Goal: Transaction & Acquisition: Purchase product/service

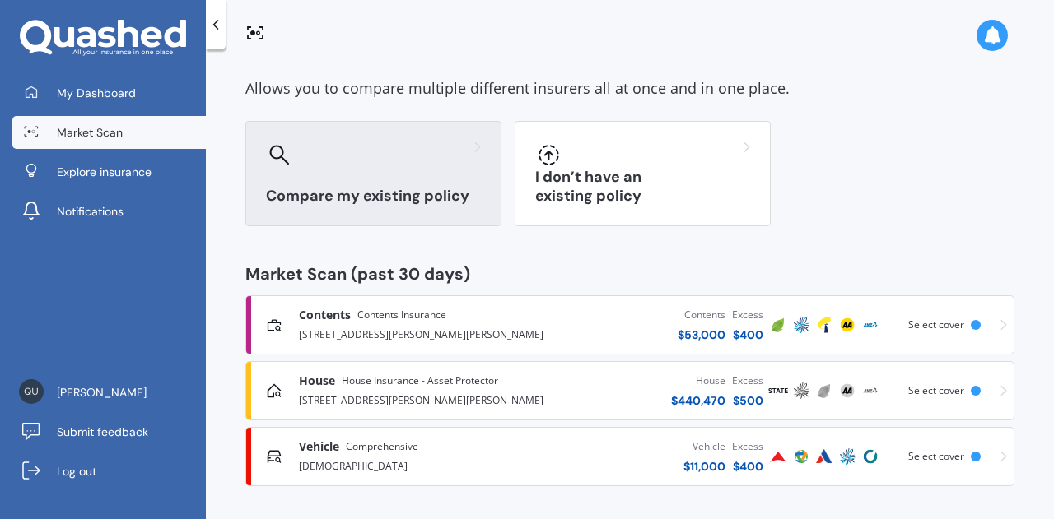
scroll to position [72, 0]
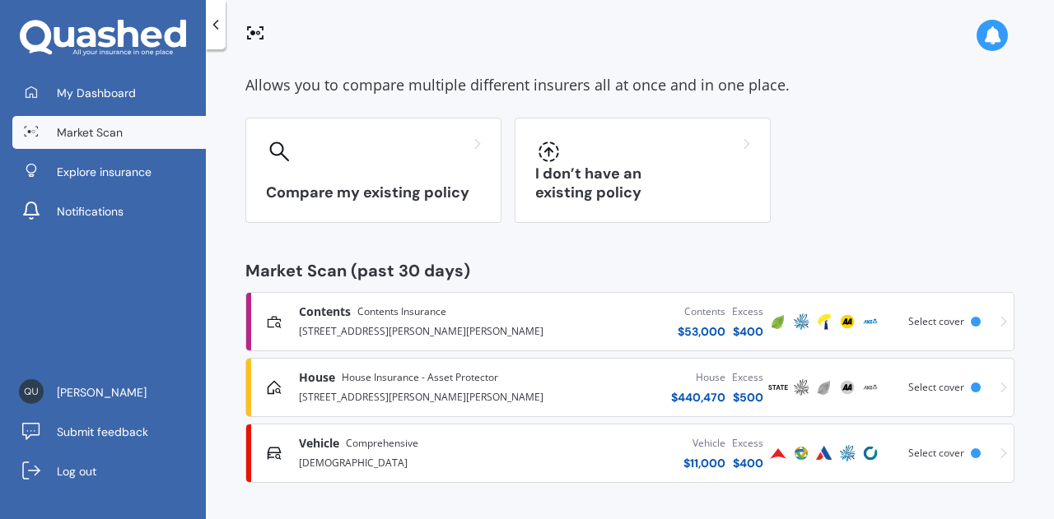
click at [404, 455] on div "[DEMOGRAPHIC_DATA]" at bounding box center [407, 462] width 217 height 20
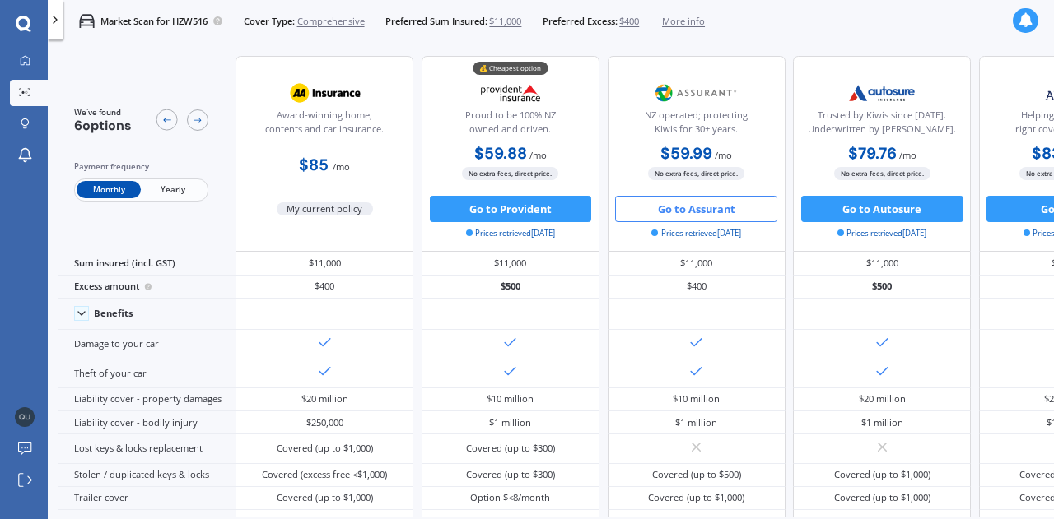
click at [710, 214] on button "Go to Assurant" at bounding box center [696, 209] width 162 height 26
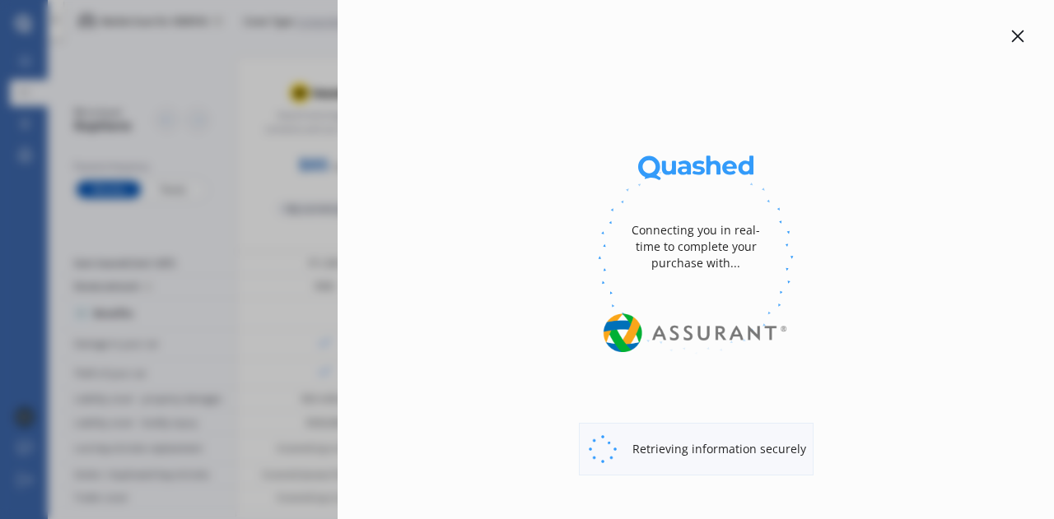
select select "Monthly"
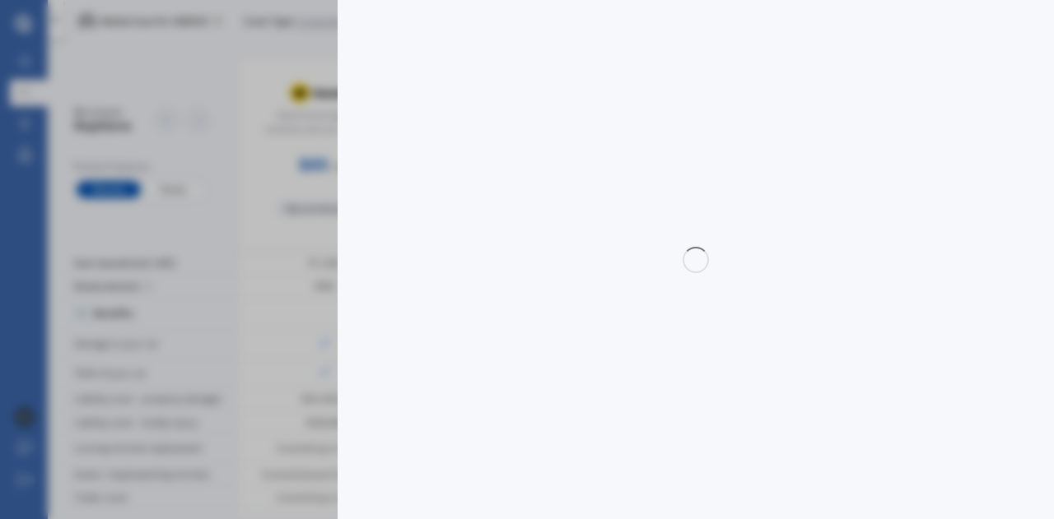
select select "full"
select select "0"
select select "[GEOGRAPHIC_DATA]"
select select "HOLDEN"
select select "BARINA"
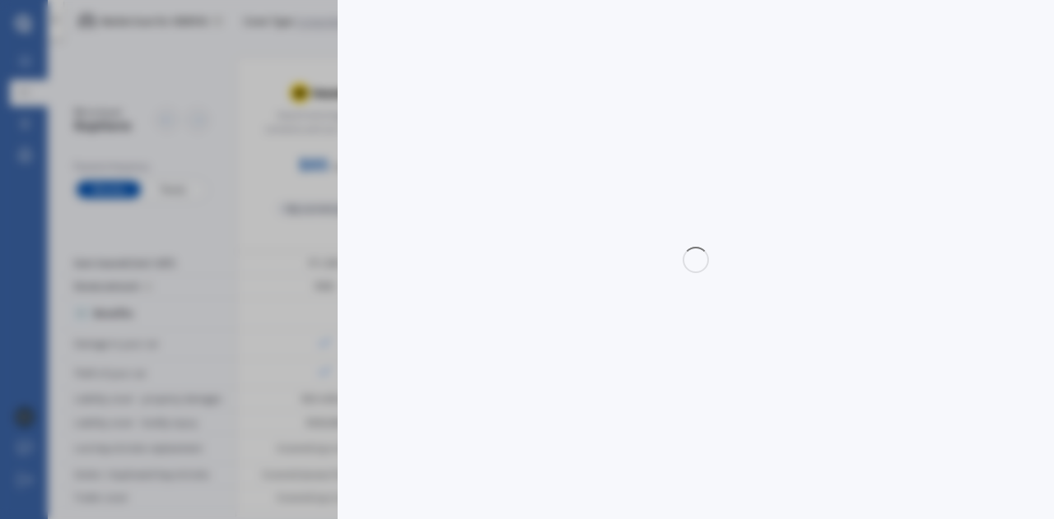
select select "RS NON TURBO"
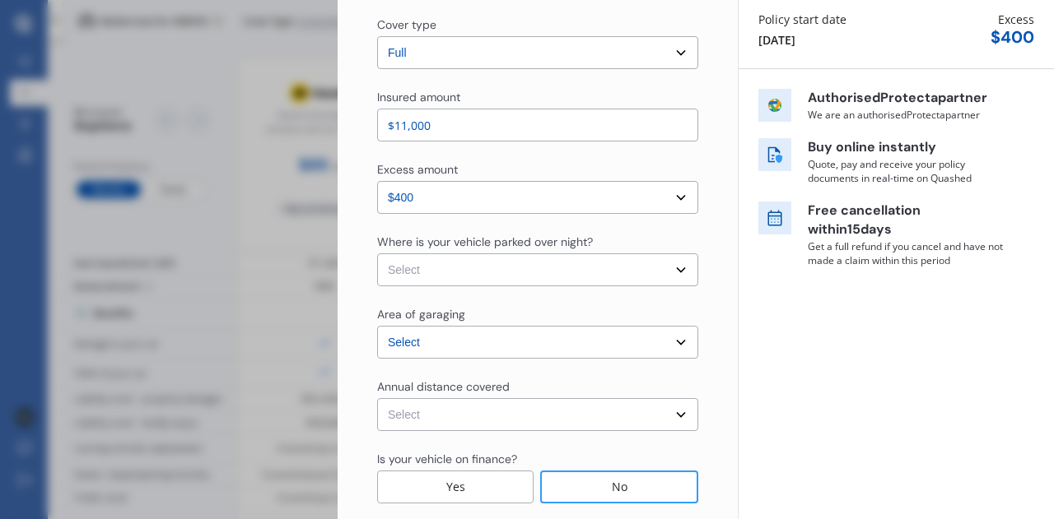
scroll to position [194, 0]
click at [673, 272] on select "Select In a garage On own property On street or road" at bounding box center [537, 269] width 321 height 33
select select "On own property"
click at [377, 253] on select "Select In a garage On own property On street or road" at bounding box center [537, 269] width 321 height 33
click at [743, 347] on div "Yearly Monthly $59.99 / mo HZW516 Full Market value up to $ 11,000 Policy start…" at bounding box center [895, 395] width 316 height 1178
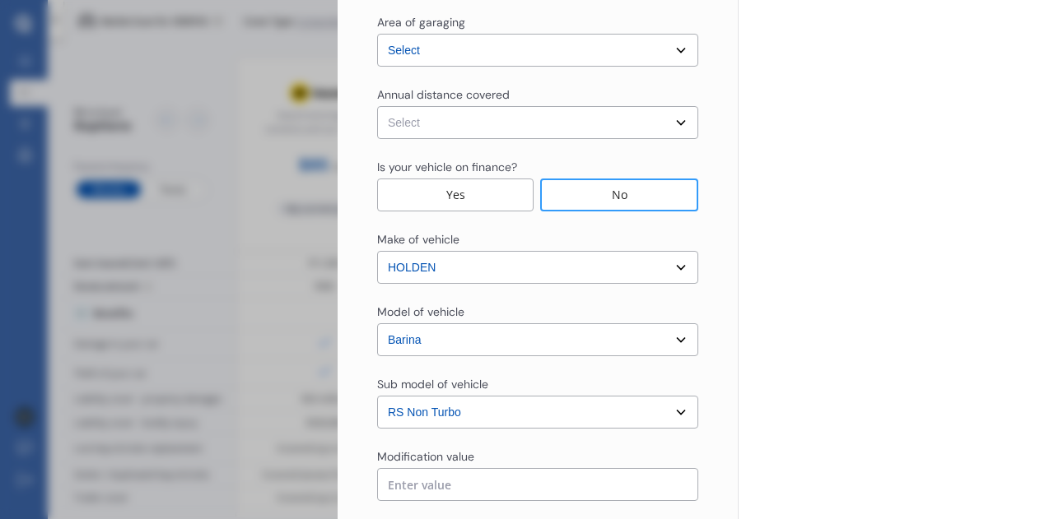
scroll to position [493, 0]
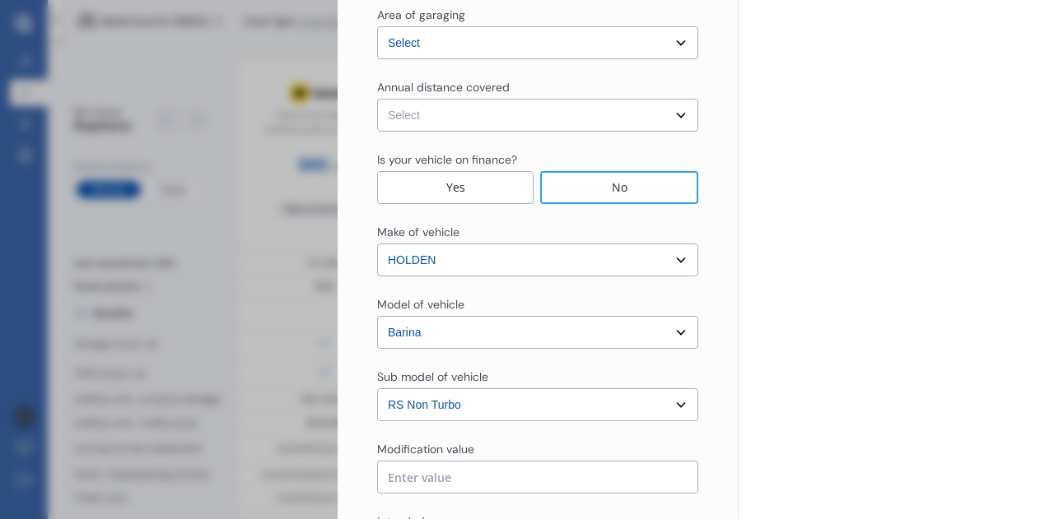
click at [677, 121] on select "Select Low (less than 15,000km per year) Average (15,000-30,000km per year) Hig…" at bounding box center [537, 115] width 321 height 33
select select "15000"
click at [377, 99] on select "Select Low (less than 15,000km per year) Average (15,000-30,000km per year) Hig…" at bounding box center [537, 115] width 321 height 33
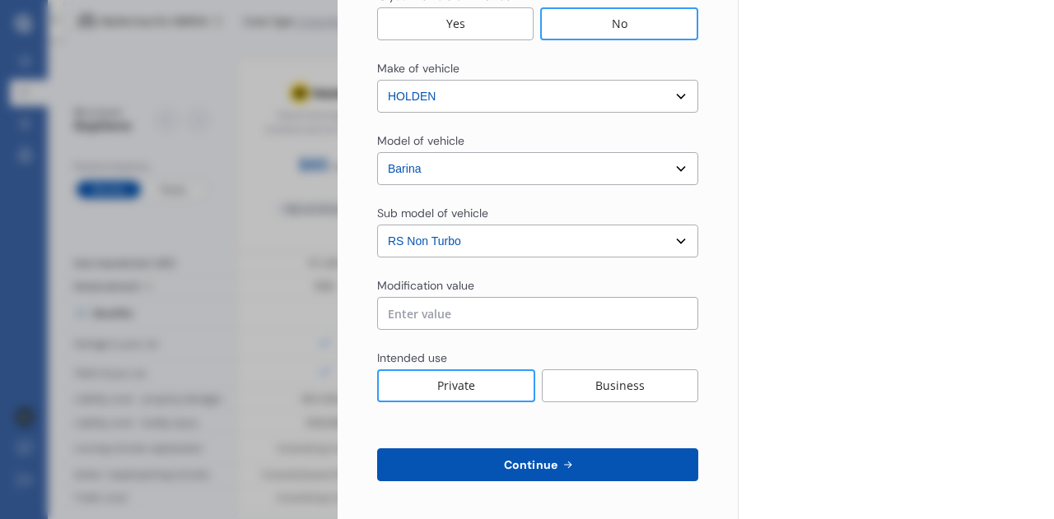
scroll to position [658, 0]
click at [625, 314] on input "text" at bounding box center [537, 311] width 321 height 33
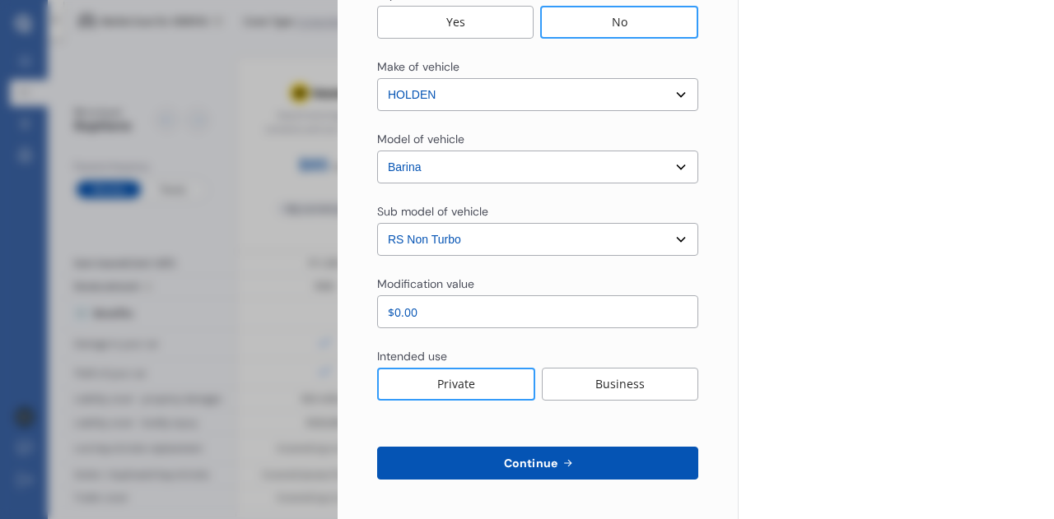
type input "$0.00"
click at [491, 388] on div "Private" at bounding box center [456, 384] width 158 height 33
click at [522, 467] on span "Continue" at bounding box center [530, 463] width 60 height 13
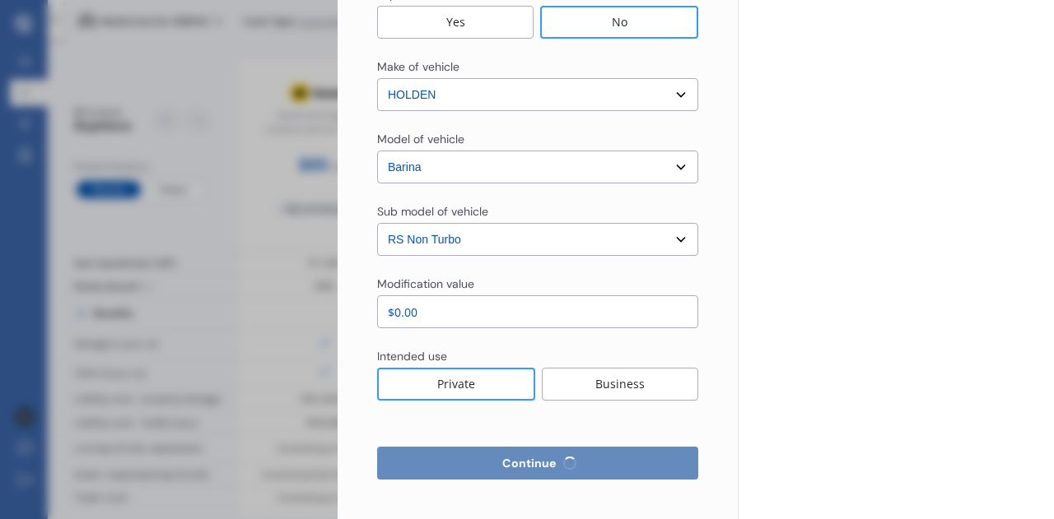
select select "Miss"
select select "09"
select select "04"
select select "1973"
select select "full"
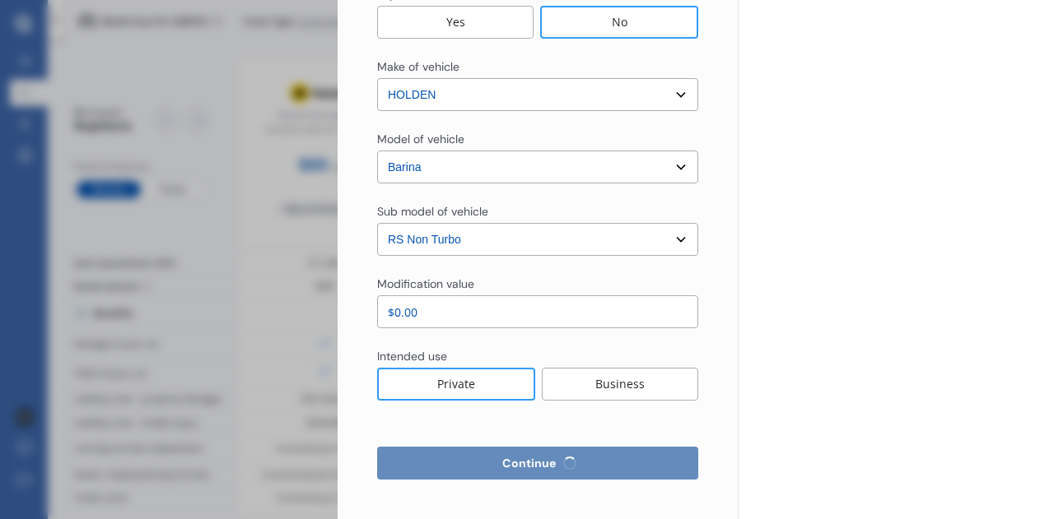
select select "more than 4 years"
select select "[GEOGRAPHIC_DATA]"
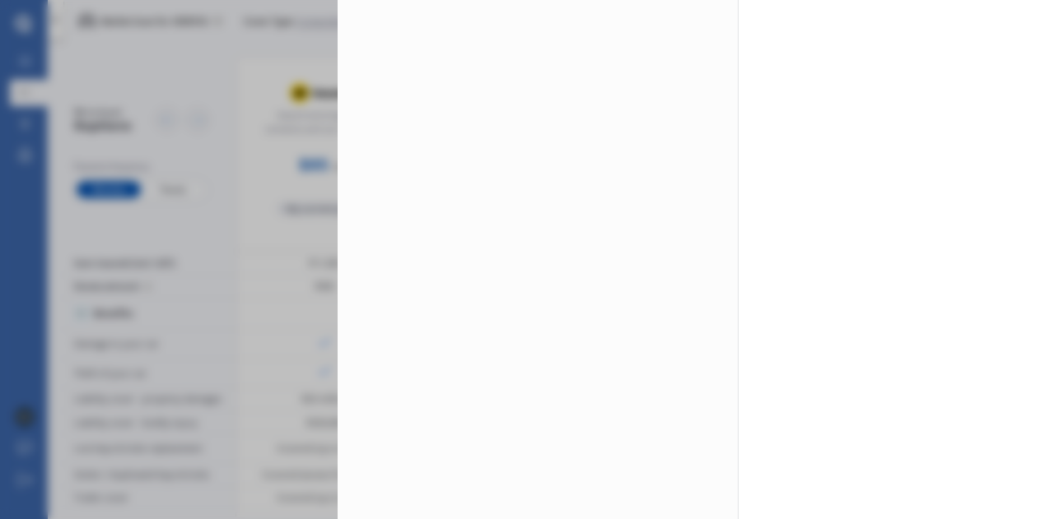
scroll to position [0, 0]
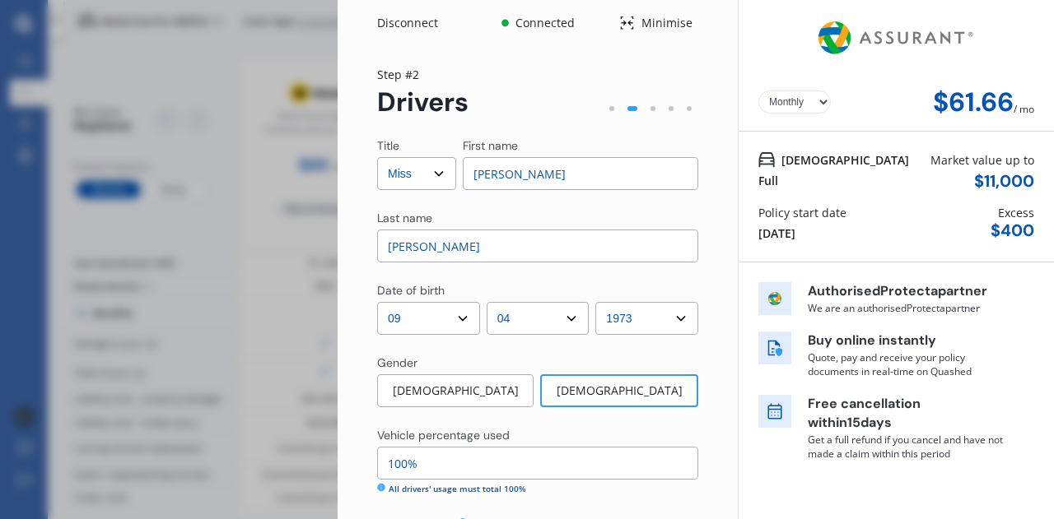
click at [440, 177] on select "Select Mr Mrs Miss Ms Dr" at bounding box center [416, 173] width 79 height 33
select select "Mrs"
click at [377, 157] on select "Select Mr Mrs Miss Ms Dr" at bounding box center [416, 173] width 79 height 33
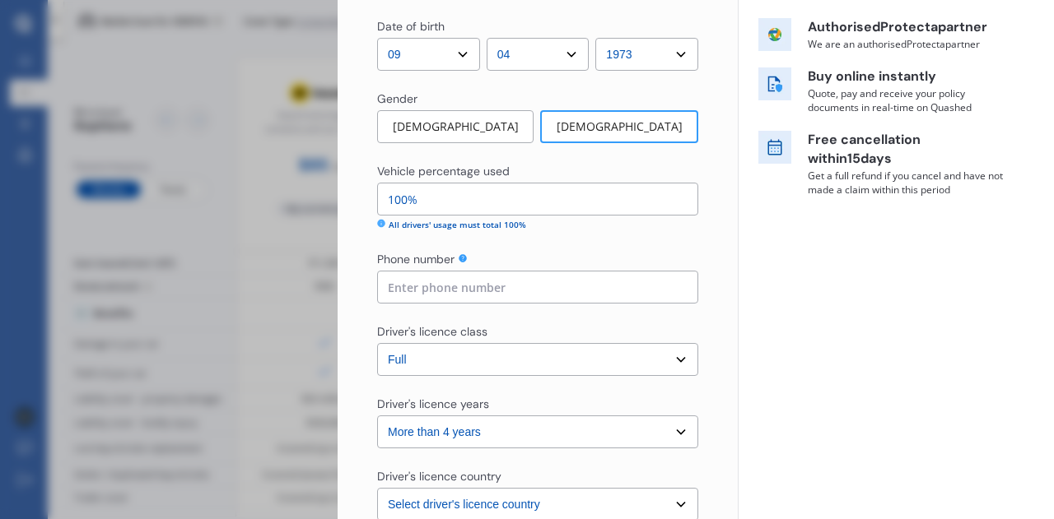
scroll to position [265, 0]
click at [406, 198] on input "100%" at bounding box center [537, 198] width 321 height 33
type input "1%"
type input "90%"
click at [485, 291] on input at bounding box center [537, 286] width 321 height 33
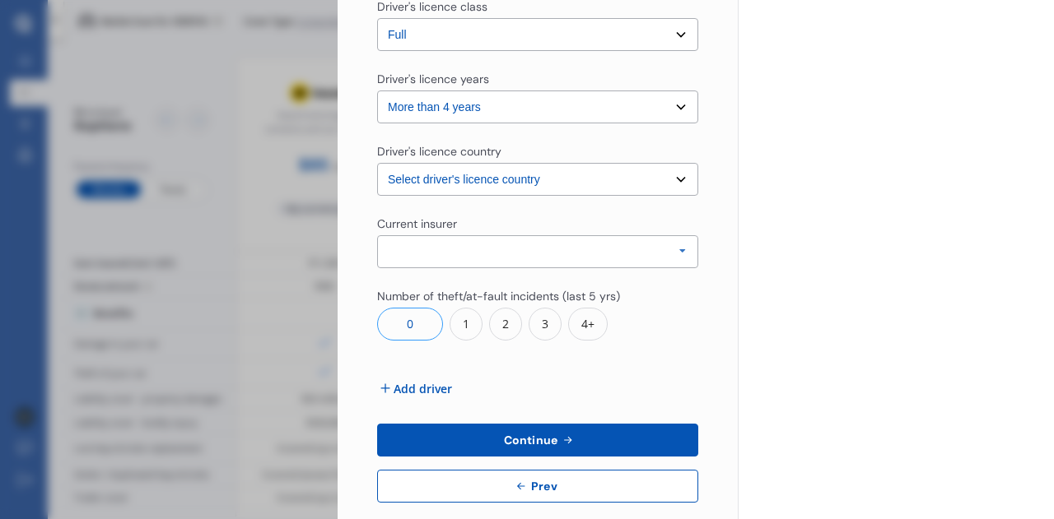
scroll to position [612, 0]
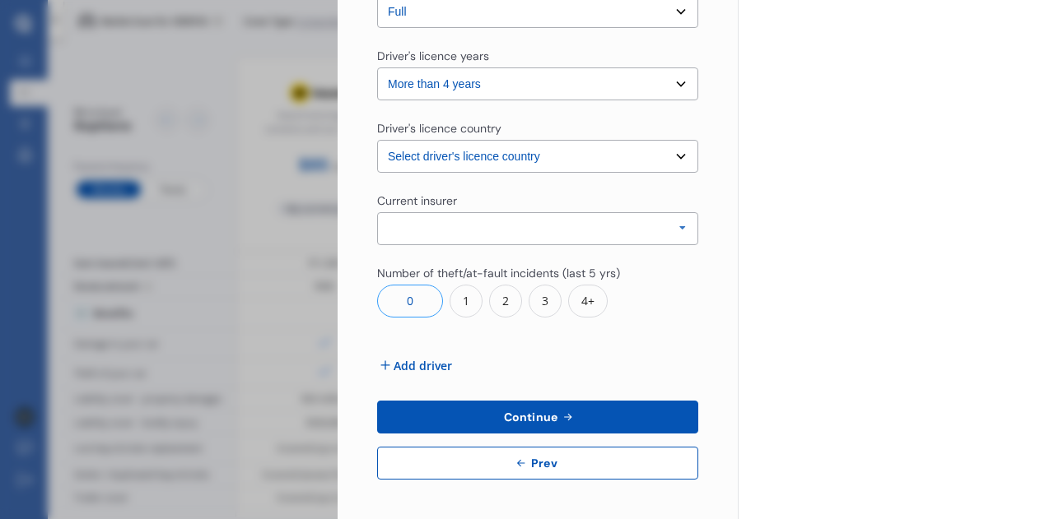
type input "0274582208"
click at [674, 226] on icon at bounding box center [682, 228] width 25 height 30
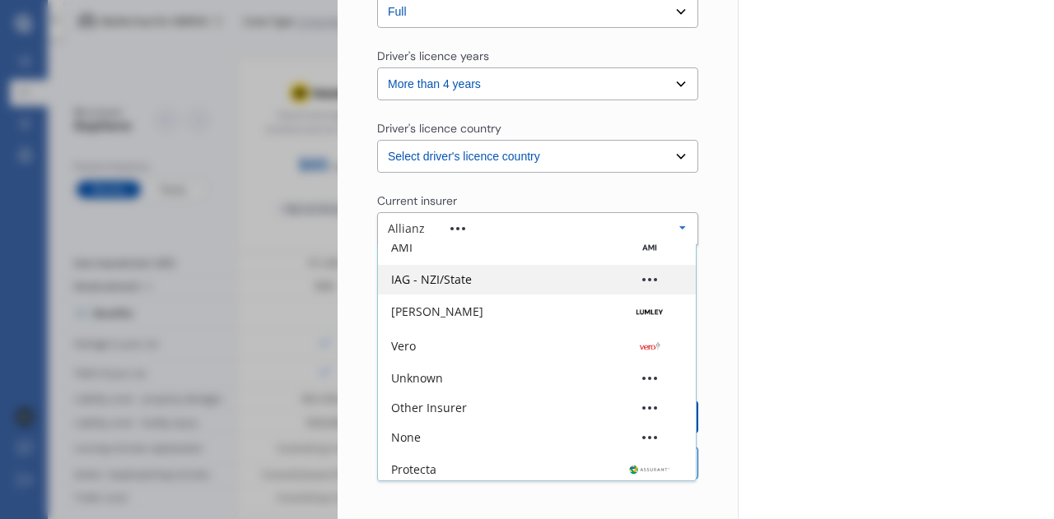
scroll to position [109, 0]
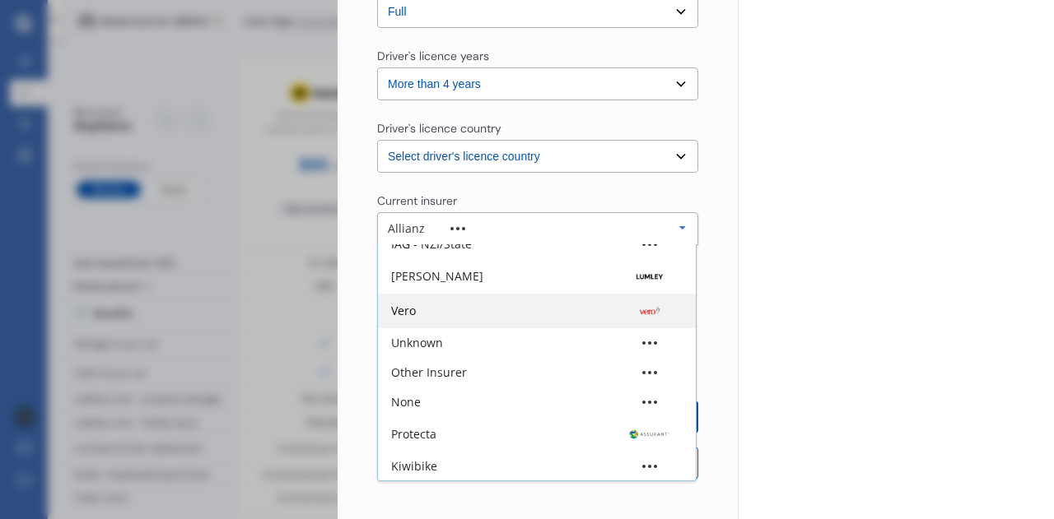
click at [586, 312] on div "Vero" at bounding box center [536, 311] width 291 height 16
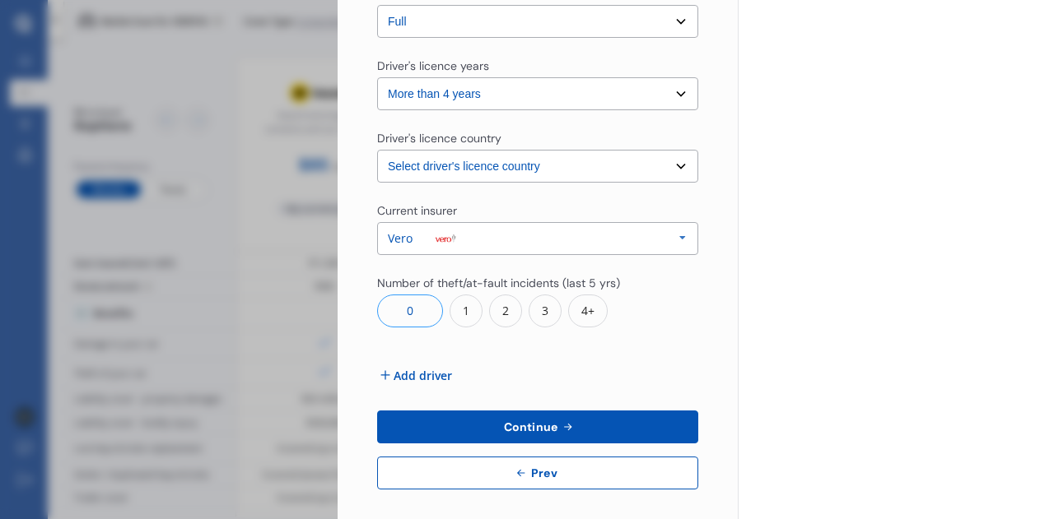
scroll to position [612, 0]
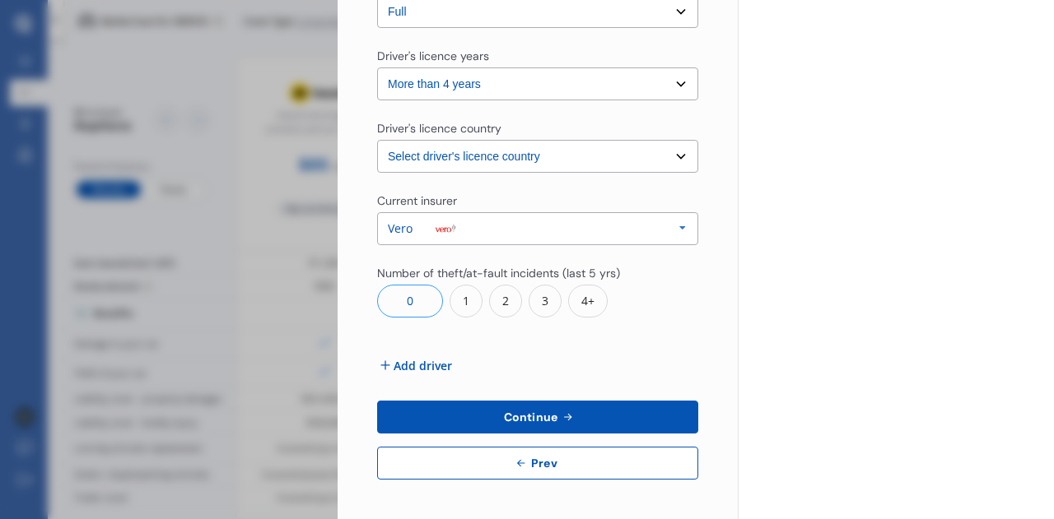
click at [426, 366] on span "Add driver" at bounding box center [422, 365] width 58 height 17
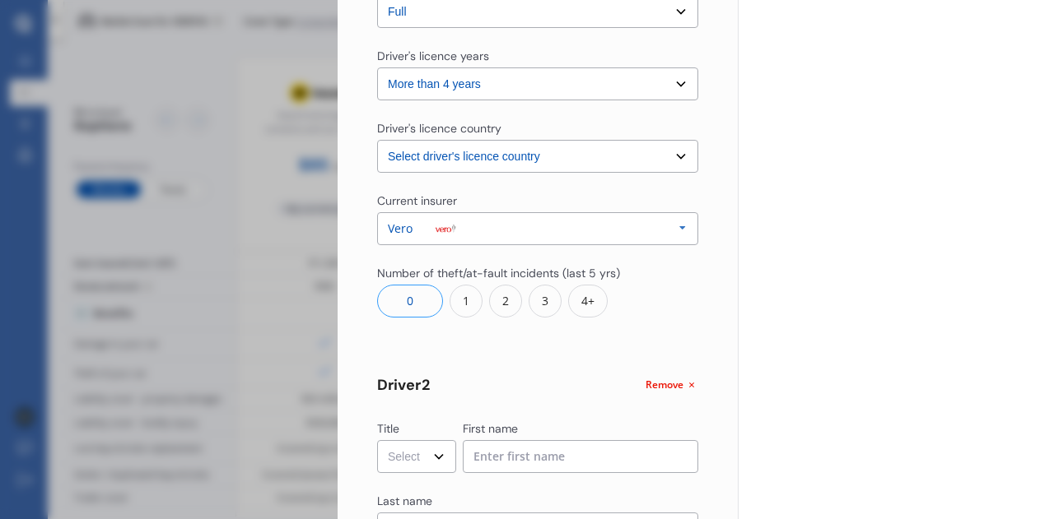
click at [433, 458] on select "Select Mr Mrs Miss Ms Dr" at bounding box center [416, 456] width 79 height 33
select select "Mr"
click at [377, 440] on select "Select Mr Mrs Miss Ms Dr" at bounding box center [416, 456] width 79 height 33
click at [500, 458] on input at bounding box center [581, 456] width 236 height 33
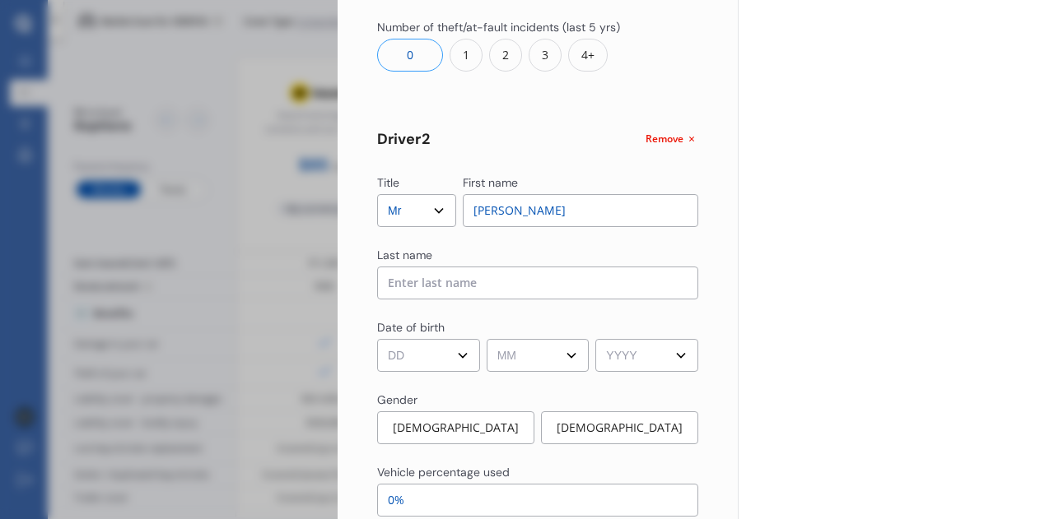
scroll to position [864, 0]
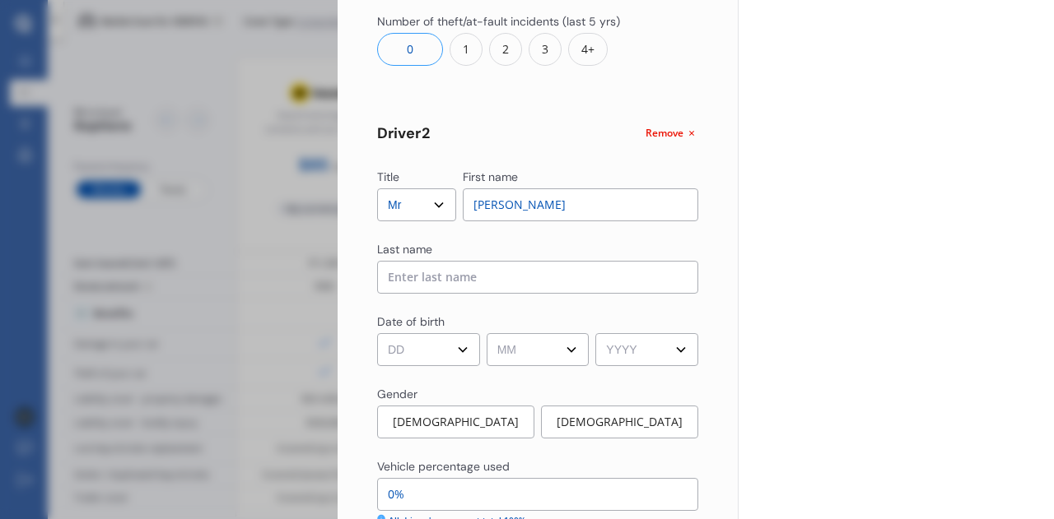
type input "[PERSON_NAME]"
click at [482, 277] on input at bounding box center [537, 277] width 321 height 33
type input "[PERSON_NAME]"
click at [458, 349] on select "DD 01 02 03 04 05 06 07 08 09 10 11 12 13 14 15 16 17 18 19 20 21 22 23 24 25 2…" at bounding box center [428, 349] width 103 height 33
select select "12"
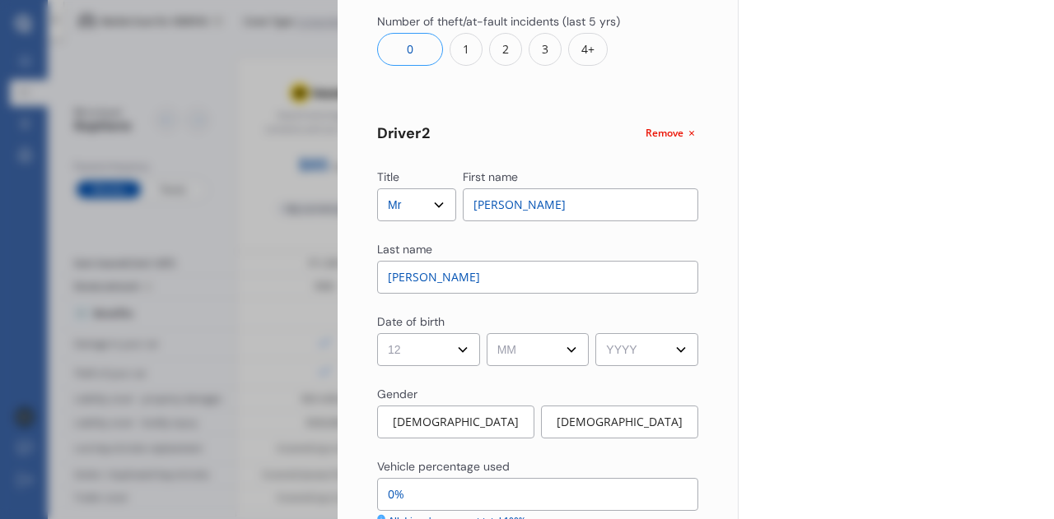
click at [377, 333] on select "DD 01 02 03 04 05 06 07 08 09 10 11 12 13 14 15 16 17 18 19 20 21 22 23 24 25 2…" at bounding box center [428, 349] width 103 height 33
click at [567, 347] on select "MM 01 02 03 04 05 06 07 08 09 10 11 12" at bounding box center [537, 349] width 103 height 33
select select "10"
click at [486, 333] on select "MM 01 02 03 04 05 06 07 08 09 10 11 12" at bounding box center [537, 349] width 103 height 33
click at [669, 351] on select "YYYY 2009 2008 2007 2006 2005 2004 2003 2002 2001 2000 1999 1998 1997 1996 1995…" at bounding box center [646, 349] width 103 height 33
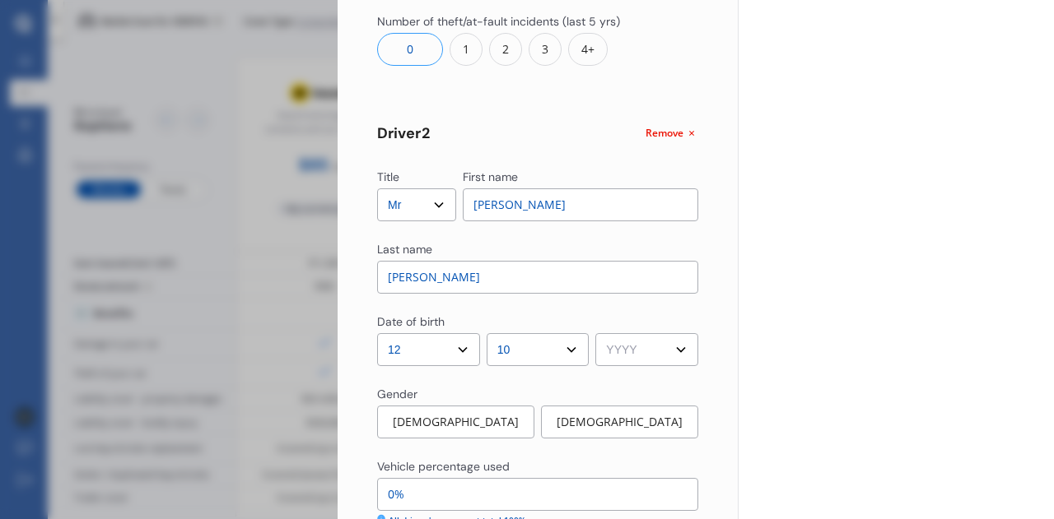
select select "1972"
click at [595, 333] on select "YYYY 2009 2008 2007 2006 2005 2004 2003 2002 2001 2000 1999 1998 1997 1996 1995…" at bounding box center [646, 349] width 103 height 33
click at [484, 417] on div "[DEMOGRAPHIC_DATA]" at bounding box center [455, 422] width 157 height 33
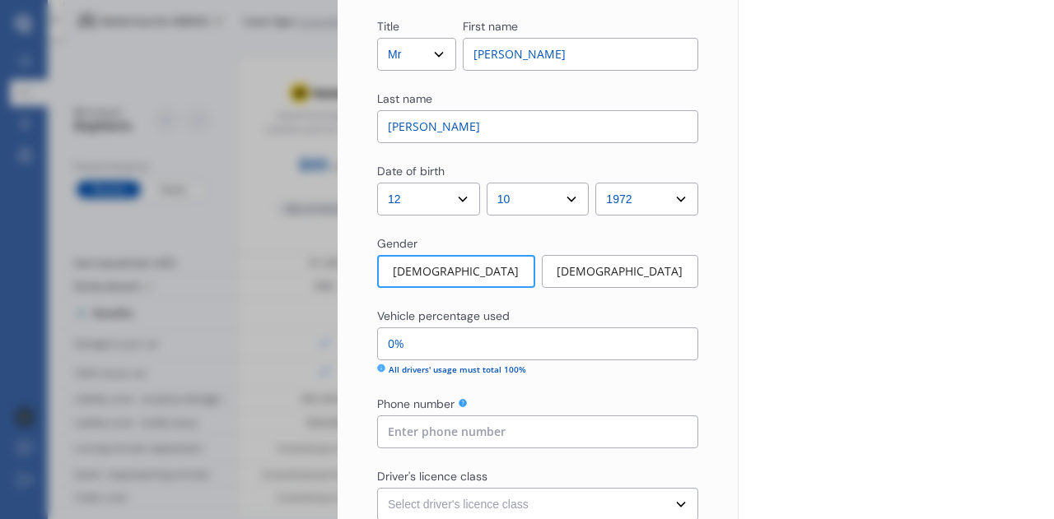
scroll to position [1074, 0]
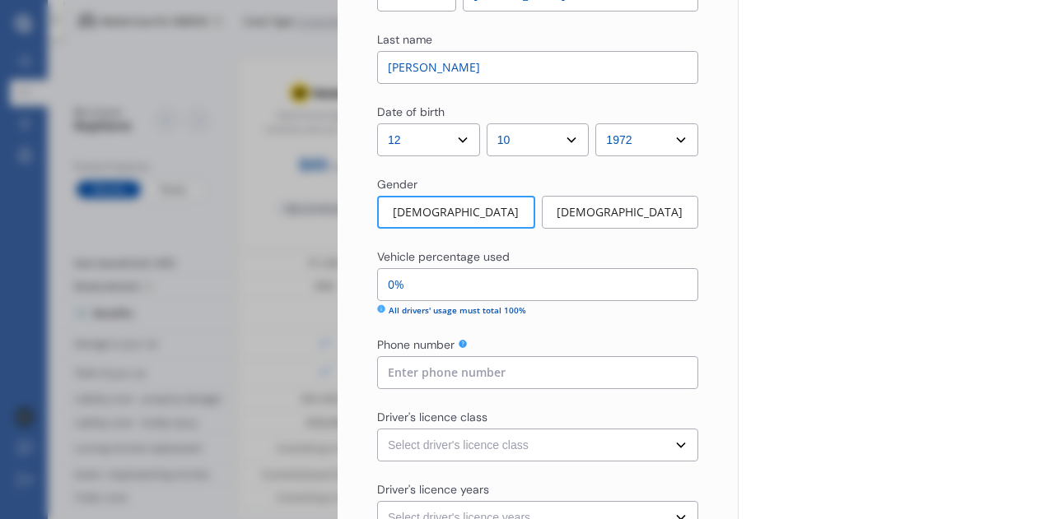
click at [407, 286] on input "0%" at bounding box center [537, 284] width 321 height 33
type input "96%"
type input "04%"
type input "100%"
type input "0%"
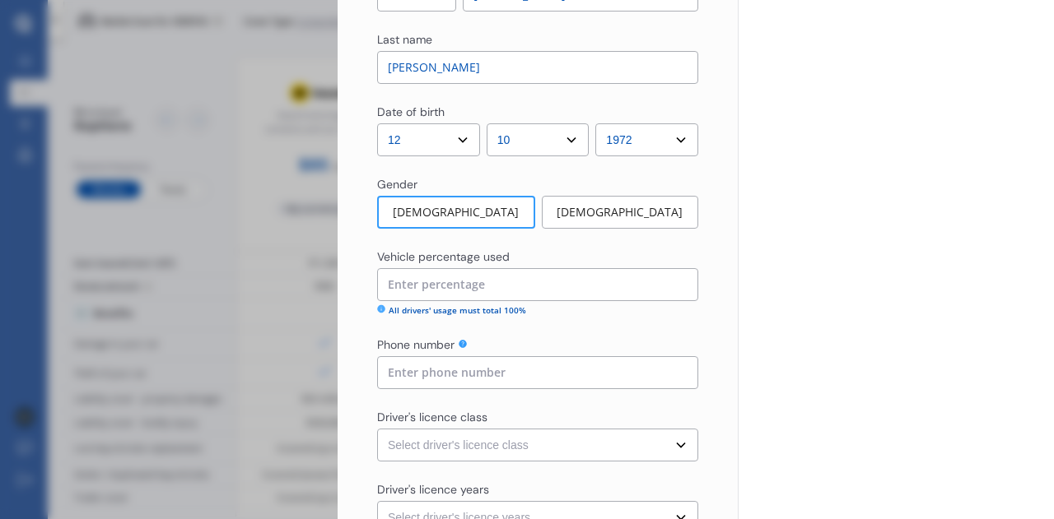
type input "96%"
type input "4%"
click at [523, 376] on input at bounding box center [537, 372] width 321 height 33
click at [461, 375] on input at bounding box center [537, 372] width 321 height 33
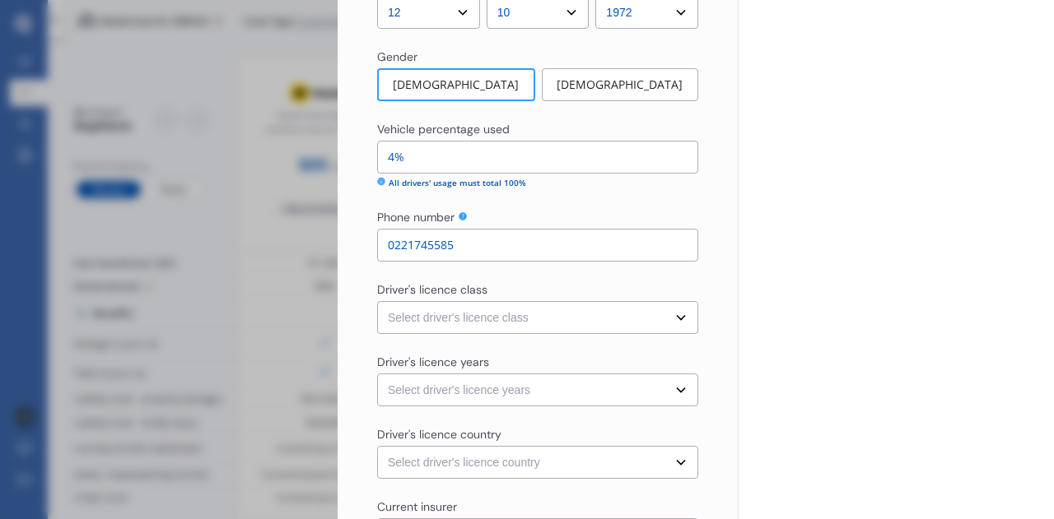
scroll to position [1206, 0]
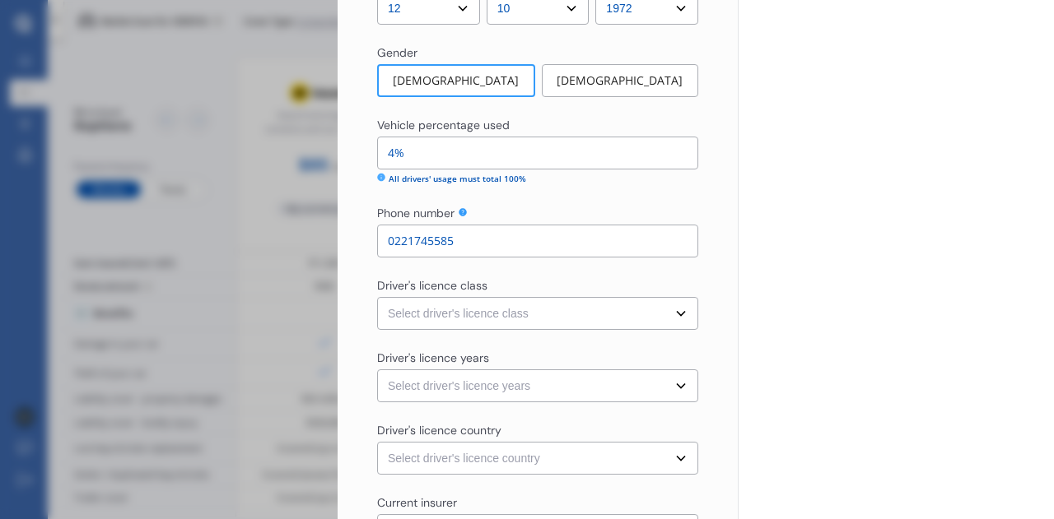
type input "0221745585"
click at [676, 310] on select "Select driver's licence class None Learner Restricted Full" at bounding box center [537, 313] width 321 height 33
select select "full"
click at [377, 297] on select "Select driver's licence class None Learner Restricted Full" at bounding box center [537, 313] width 321 height 33
click at [674, 383] on select "Select driver's licence years Less than 1 year 1-2 years 2-4 years More than 4 …" at bounding box center [537, 386] width 321 height 33
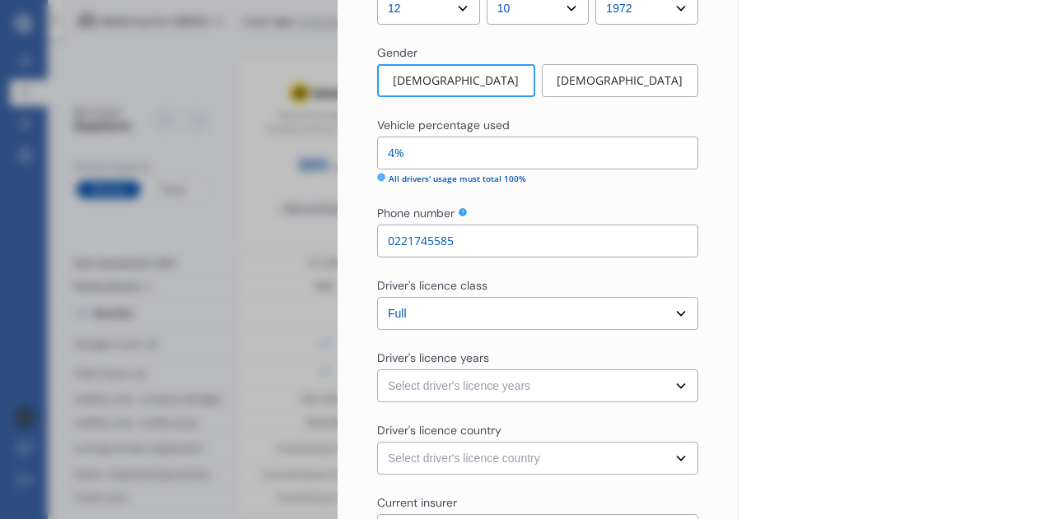
select select "more than 4 years"
click at [377, 370] on select "Select driver's licence years Less than 1 year 1-2 years 2-4 years More than 4 …" at bounding box center [537, 386] width 321 height 33
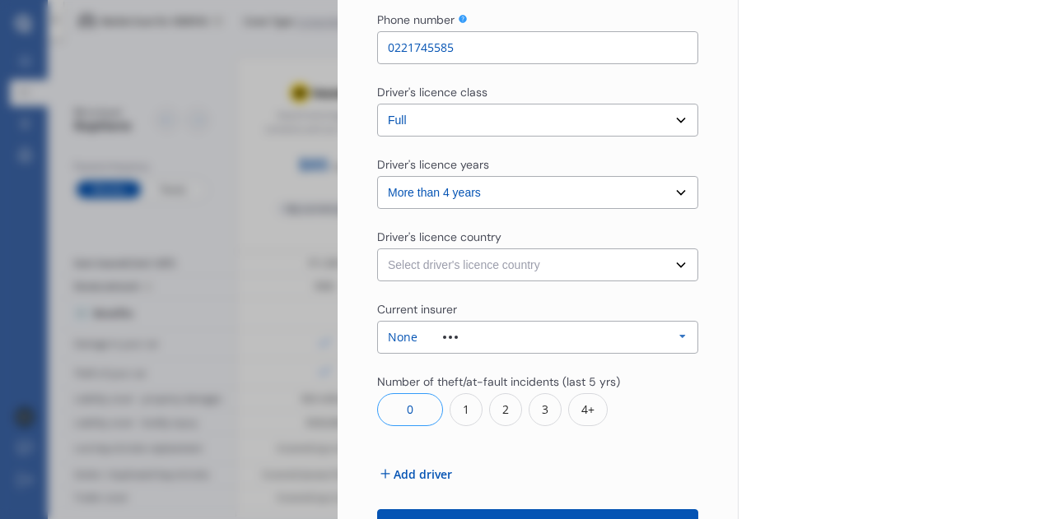
scroll to position [1400, 0]
click at [675, 263] on select "Select driver's licence country [GEOGRAPHIC_DATA] [GEOGRAPHIC_DATA] [GEOGRAPHIC…" at bounding box center [537, 264] width 321 height 33
select select "[GEOGRAPHIC_DATA]"
click at [377, 248] on select "Select driver's licence country [GEOGRAPHIC_DATA] [GEOGRAPHIC_DATA] [GEOGRAPHIC…" at bounding box center [537, 264] width 321 height 33
click at [672, 337] on icon at bounding box center [682, 336] width 25 height 30
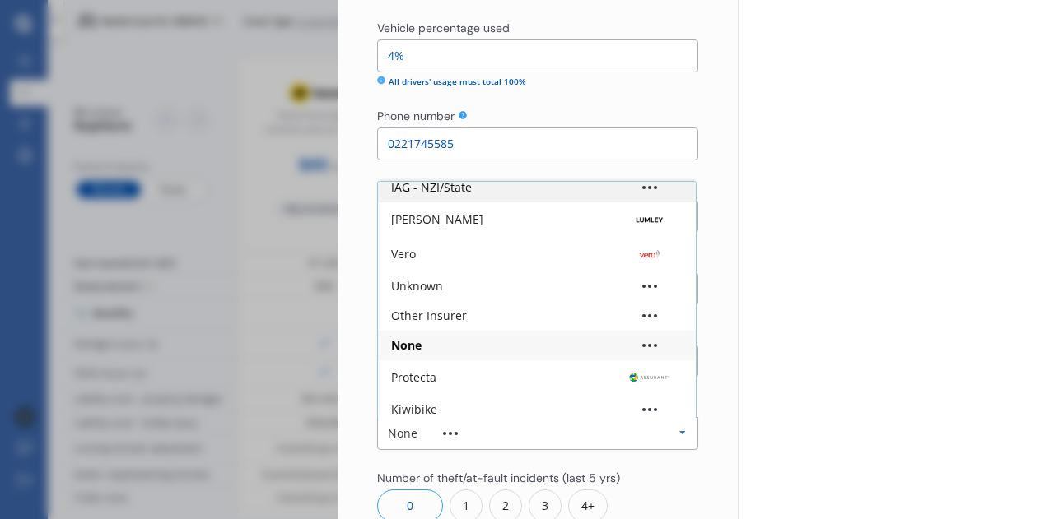
scroll to position [109, 0]
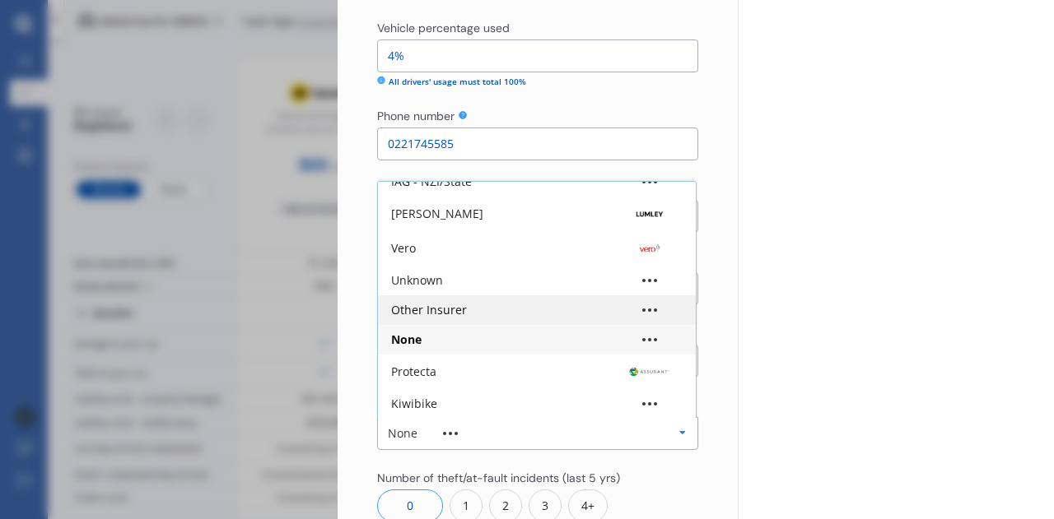
click at [502, 314] on div "Other Insurer" at bounding box center [536, 311] width 291 height 12
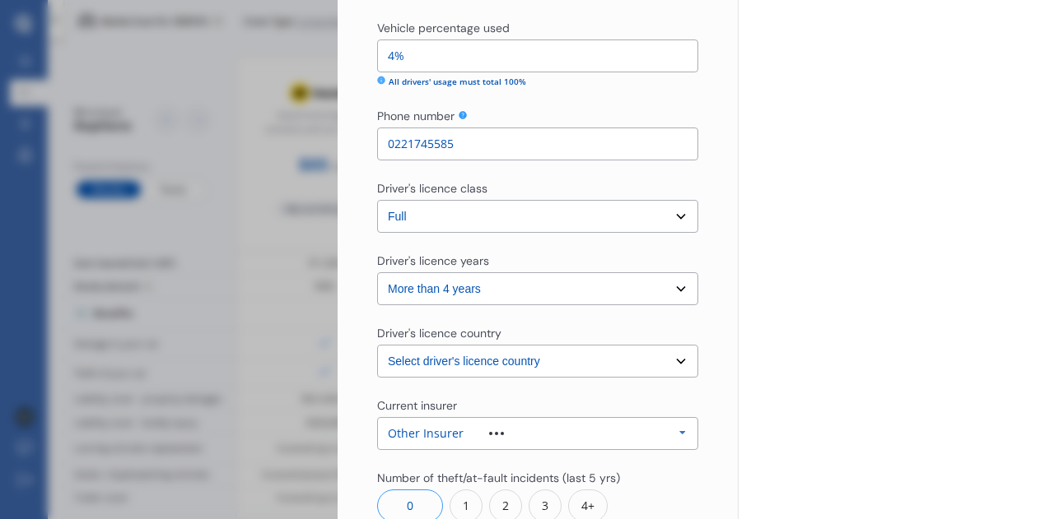
scroll to position [1507, 0]
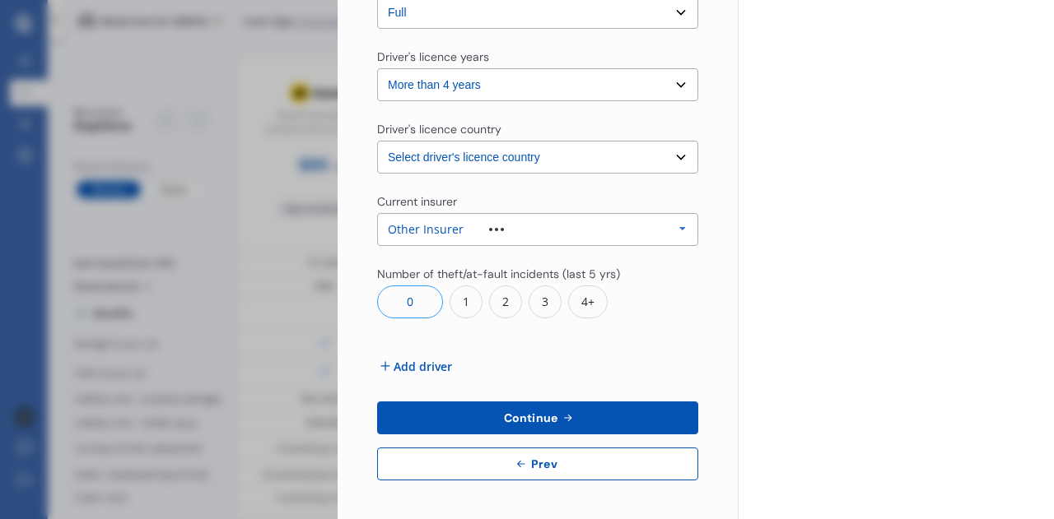
click at [410, 365] on span "Add driver" at bounding box center [422, 366] width 58 height 17
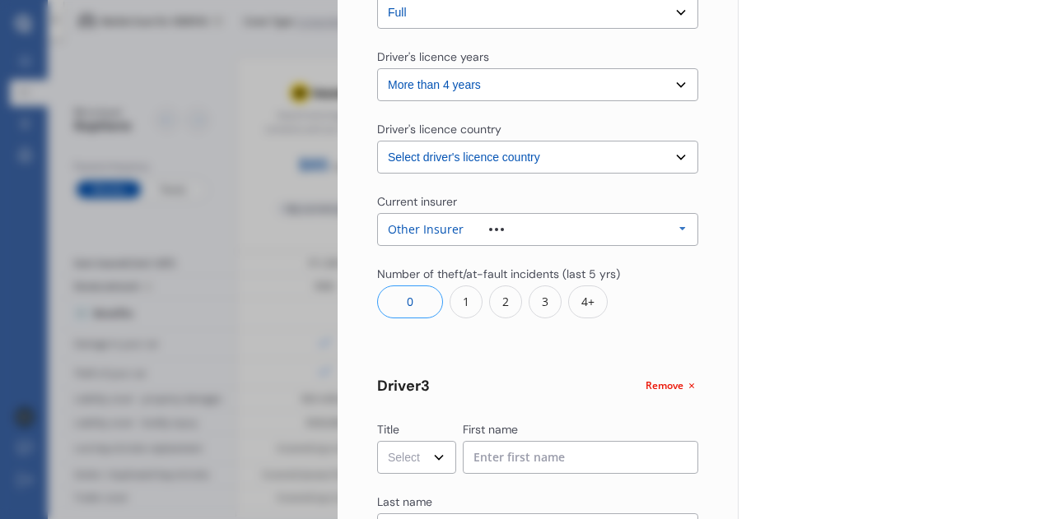
click at [437, 454] on select "Select Mr Mrs Miss Ms Dr" at bounding box center [416, 457] width 79 height 33
select select "Mrs"
click at [377, 441] on select "Select Mr Mrs Miss Ms Dr" at bounding box center [416, 457] width 79 height 33
click at [508, 462] on input at bounding box center [581, 457] width 236 height 33
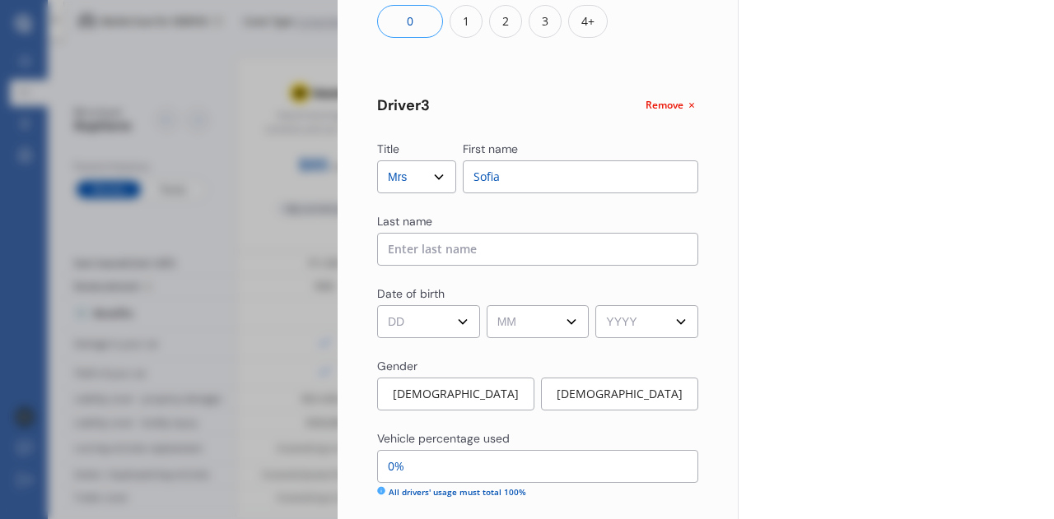
scroll to position [1789, 0]
type input "Sofia"
click at [482, 244] on input at bounding box center [537, 248] width 321 height 33
type input "[PERSON_NAME]"
click at [459, 321] on select "DD 01 02 03 04 05 06 07 08 09 10 11 12 13 14 15 16 17 18 19 20 21 22 23 24 25 2…" at bounding box center [428, 321] width 103 height 33
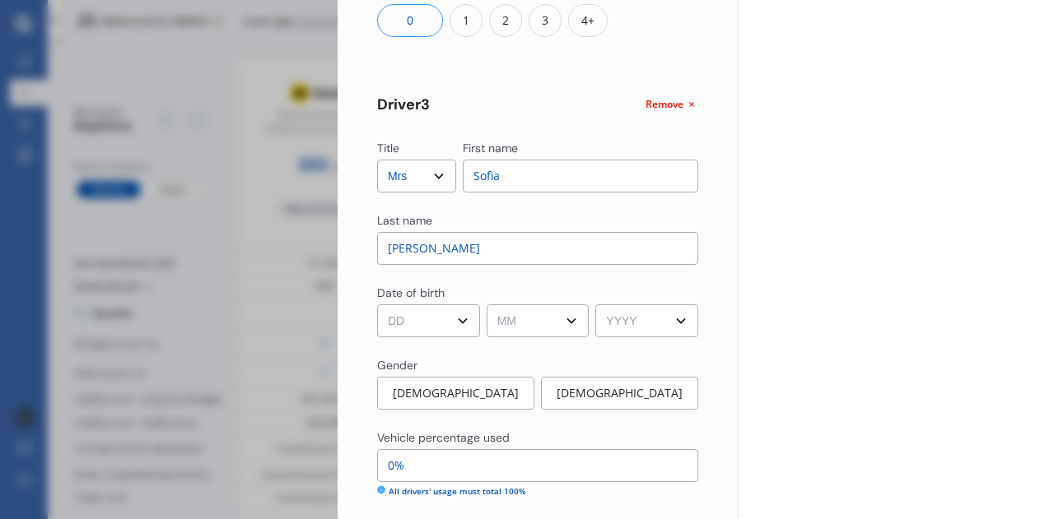
select select "28"
click at [377, 305] on select "DD 01 02 03 04 05 06 07 08 09 10 11 12 13 14 15 16 17 18 19 20 21 22 23 24 25 2…" at bounding box center [428, 321] width 103 height 33
click at [561, 322] on select "MM 01 02 03 04 05 06 07 08 09 10 11 12" at bounding box center [537, 321] width 103 height 33
select select "11"
click at [486, 305] on select "MM 01 02 03 04 05 06 07 08 09 10 11 12" at bounding box center [537, 321] width 103 height 33
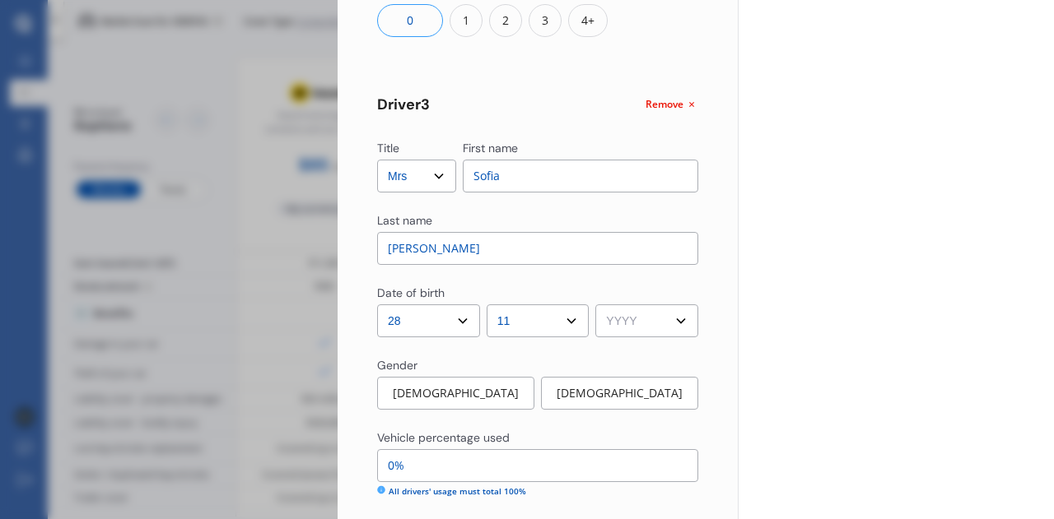
click at [668, 319] on select "YYYY 2009 2008 2007 2006 2005 2004 2003 2002 2001 2000 1999 1998 1997 1996 1995…" at bounding box center [646, 321] width 103 height 33
select select "2000"
click at [595, 305] on select "YYYY 2009 2008 2007 2006 2005 2004 2003 2002 2001 2000 1999 1998 1997 1996 1995…" at bounding box center [646, 321] width 103 height 33
click at [581, 386] on div "[DEMOGRAPHIC_DATA]" at bounding box center [619, 393] width 157 height 33
click at [392, 467] on input "0%" at bounding box center [537, 465] width 321 height 33
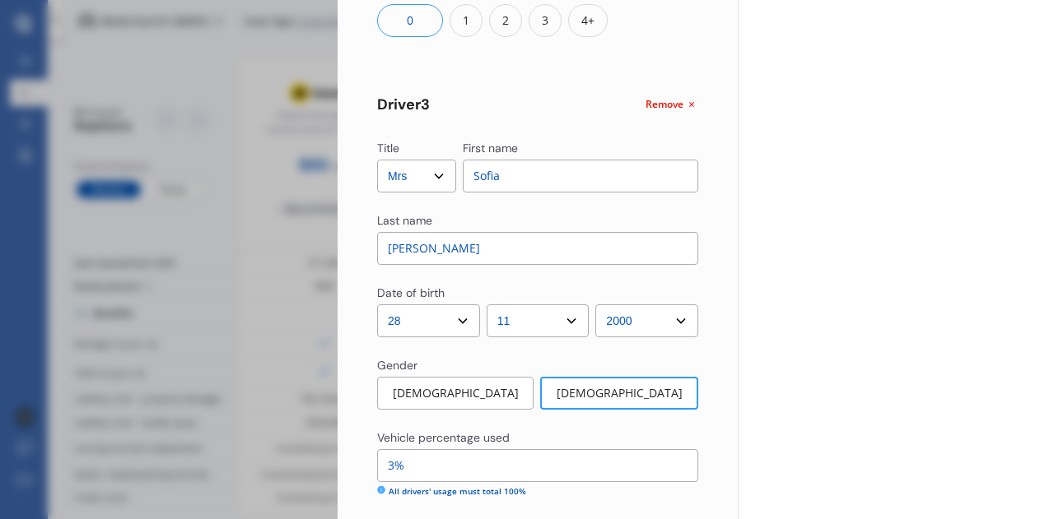
type input "3%"
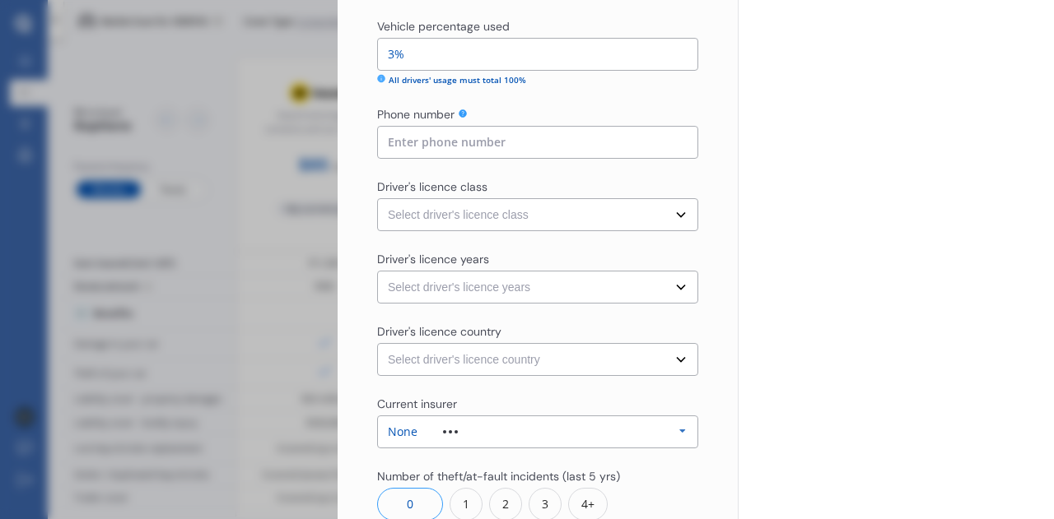
scroll to position [2203, 0]
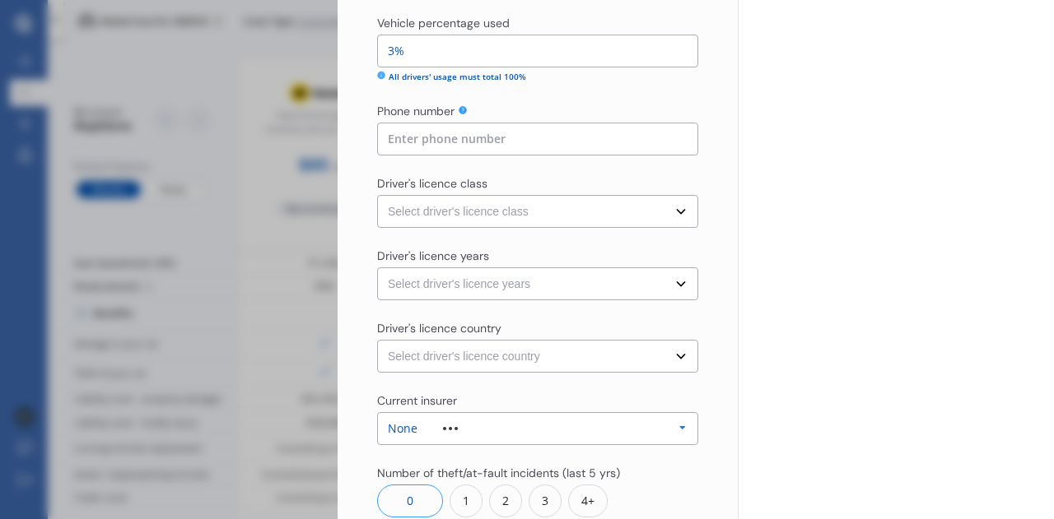
click at [572, 136] on input at bounding box center [537, 139] width 321 height 33
type input "0220252759"
click at [669, 213] on select "Select driver's licence class None Learner Restricted Full" at bounding box center [537, 211] width 321 height 33
select select "full"
click at [377, 195] on select "Select driver's licence class None Learner Restricted Full" at bounding box center [537, 211] width 321 height 33
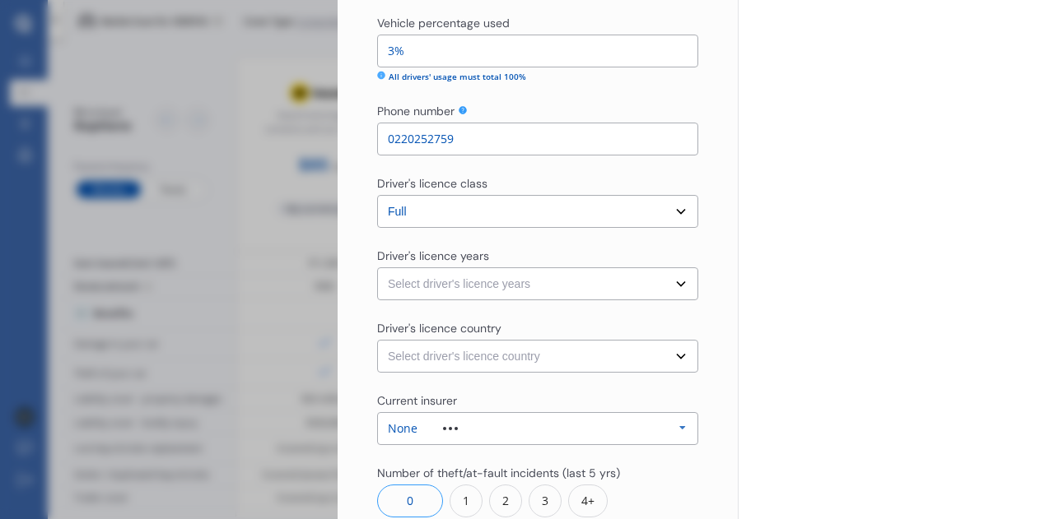
click at [671, 280] on select "Select driver's licence years Less than 1 year 1-2 years 2-4 years More than 4 …" at bounding box center [537, 284] width 321 height 33
select select "more than 4 years"
click at [377, 268] on select "Select driver's licence years Less than 1 year 1-2 years 2-4 years More than 4 …" at bounding box center [537, 284] width 321 height 33
click at [672, 361] on select "Select driver's licence country [GEOGRAPHIC_DATA] [GEOGRAPHIC_DATA] [GEOGRAPHIC…" at bounding box center [537, 356] width 321 height 33
select select "[GEOGRAPHIC_DATA]"
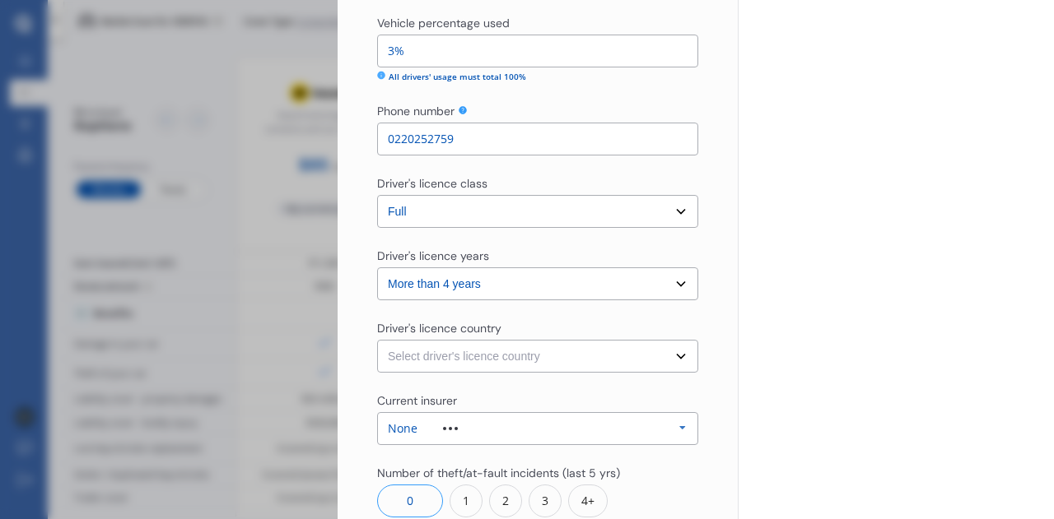
click at [377, 340] on select "Select driver's licence country [GEOGRAPHIC_DATA] [GEOGRAPHIC_DATA] [GEOGRAPHIC…" at bounding box center [537, 356] width 321 height 33
click at [671, 423] on icon at bounding box center [682, 428] width 25 height 30
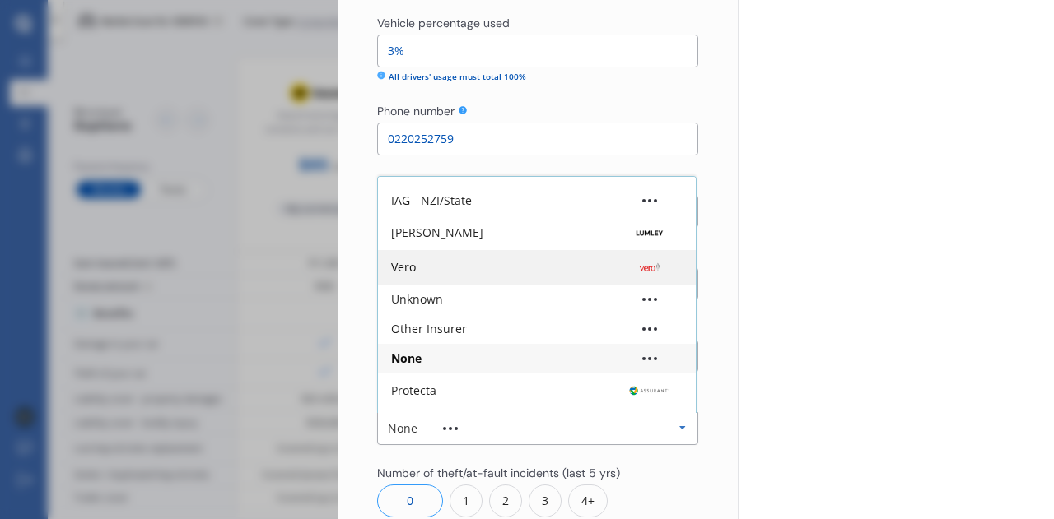
scroll to position [89, 0]
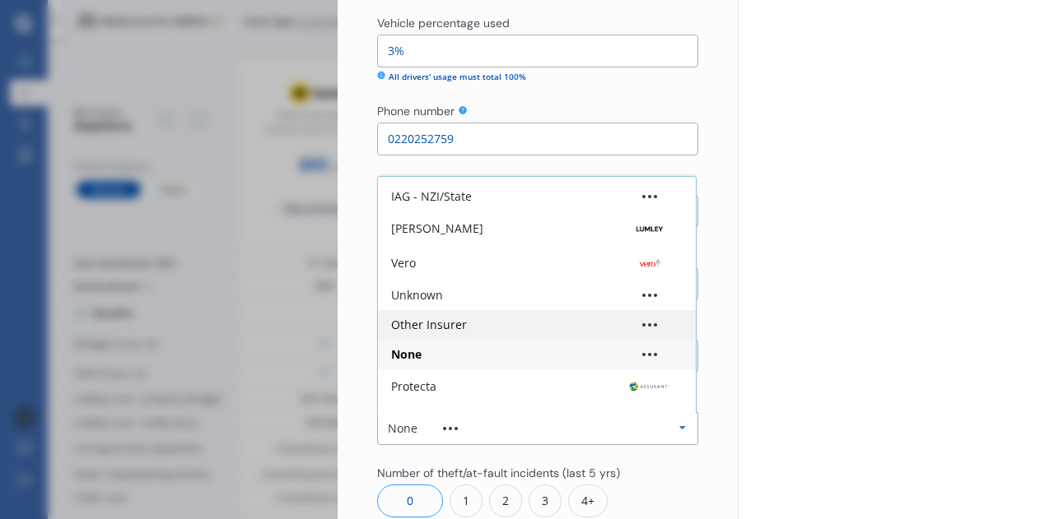
click at [525, 328] on div "Other Insurer" at bounding box center [536, 325] width 291 height 12
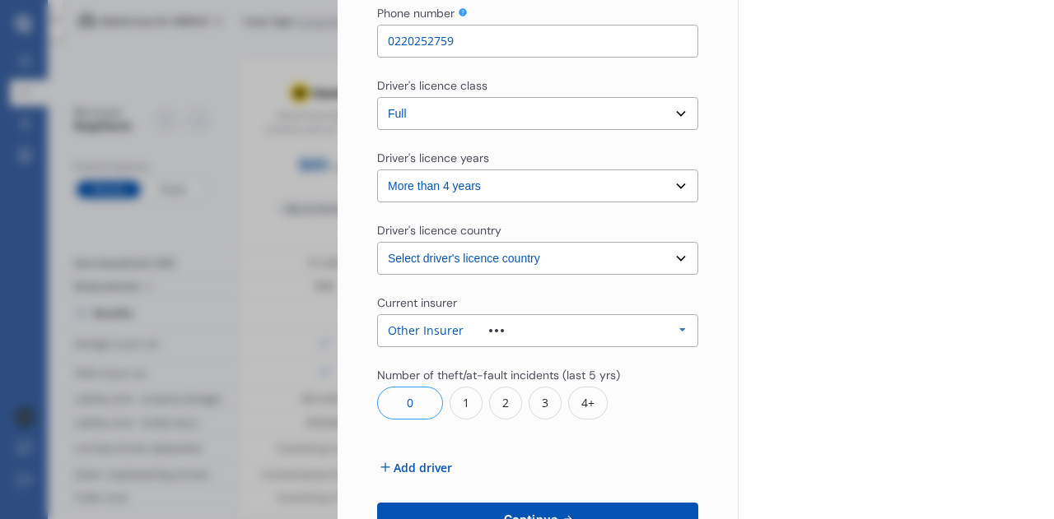
scroll to position [2403, 0]
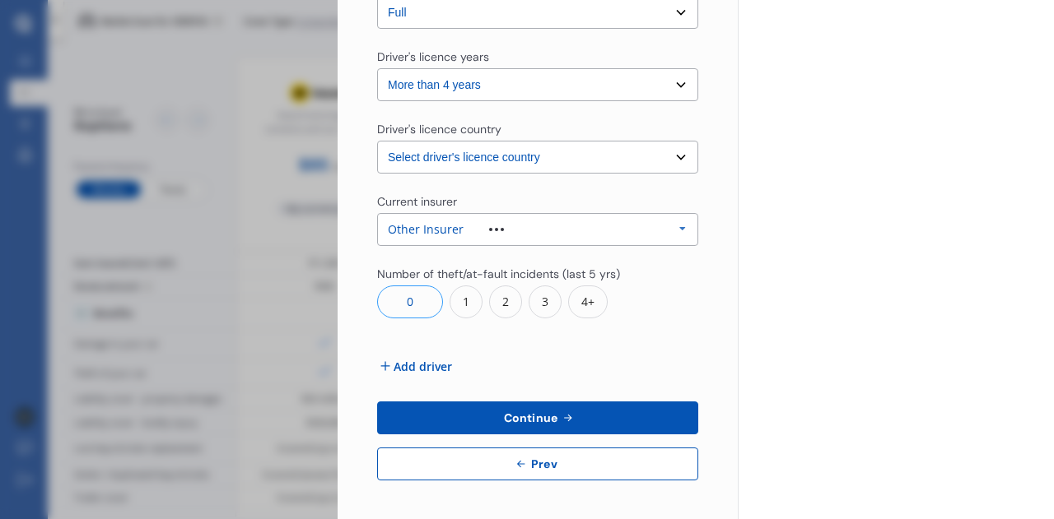
click at [418, 367] on span "Add driver" at bounding box center [422, 366] width 58 height 17
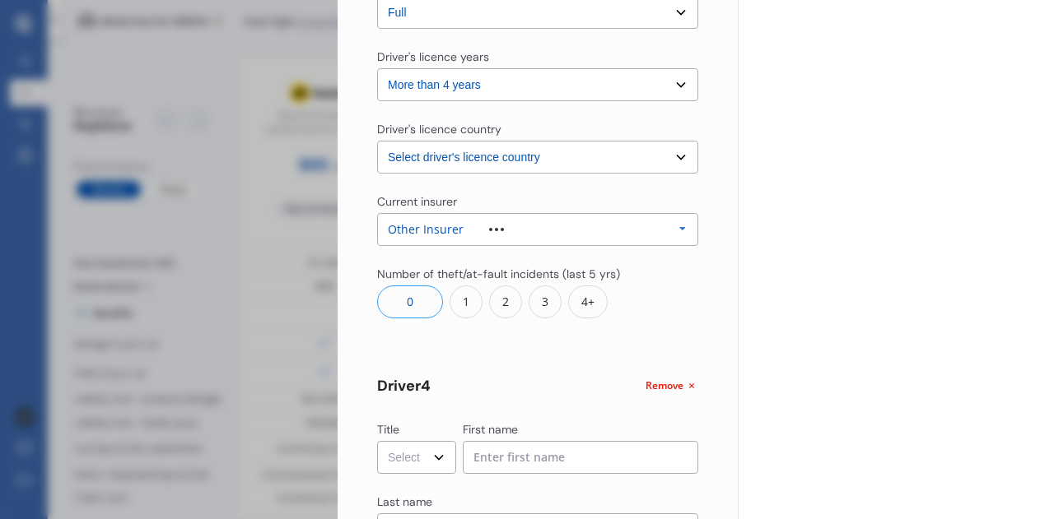
click at [436, 455] on select "Select Mr Mrs Miss Ms Dr" at bounding box center [416, 457] width 79 height 33
select select "Mr"
click at [377, 441] on select "Select Mr Mrs Miss Ms Dr" at bounding box center [416, 457] width 79 height 33
click at [524, 458] on input at bounding box center [581, 457] width 236 height 33
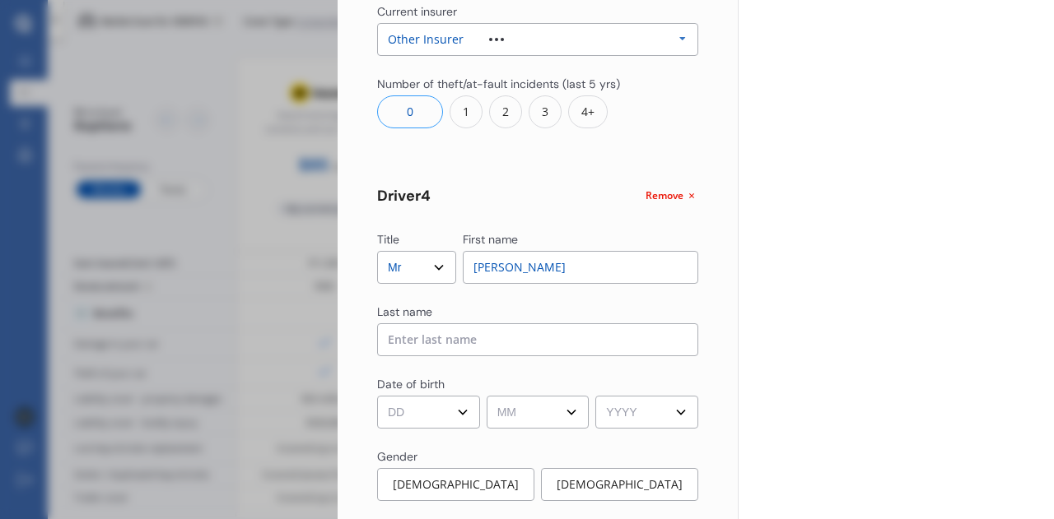
scroll to position [2611, 0]
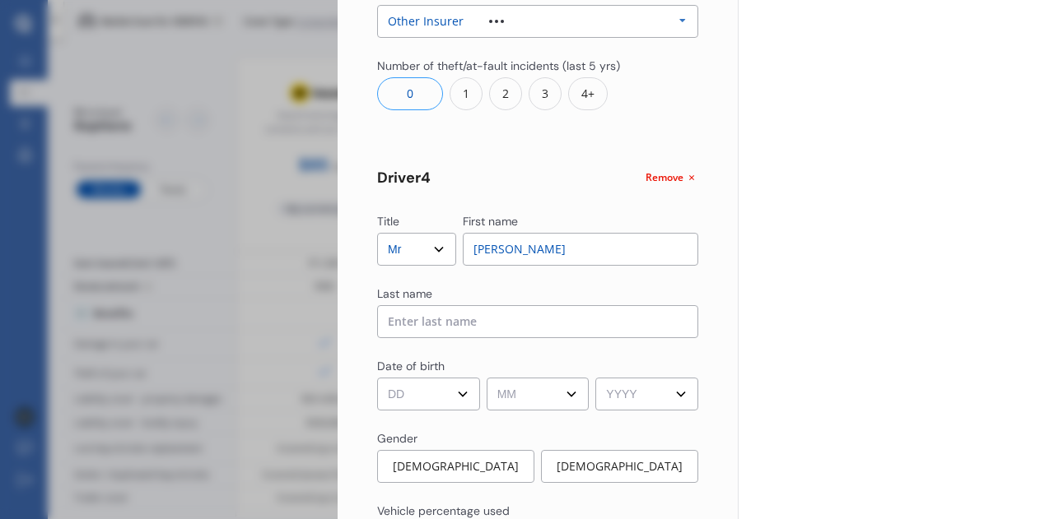
type input "[PERSON_NAME]"
click at [471, 325] on input at bounding box center [537, 321] width 321 height 33
type input "Vakata"
